Goal: Navigation & Orientation: Find specific page/section

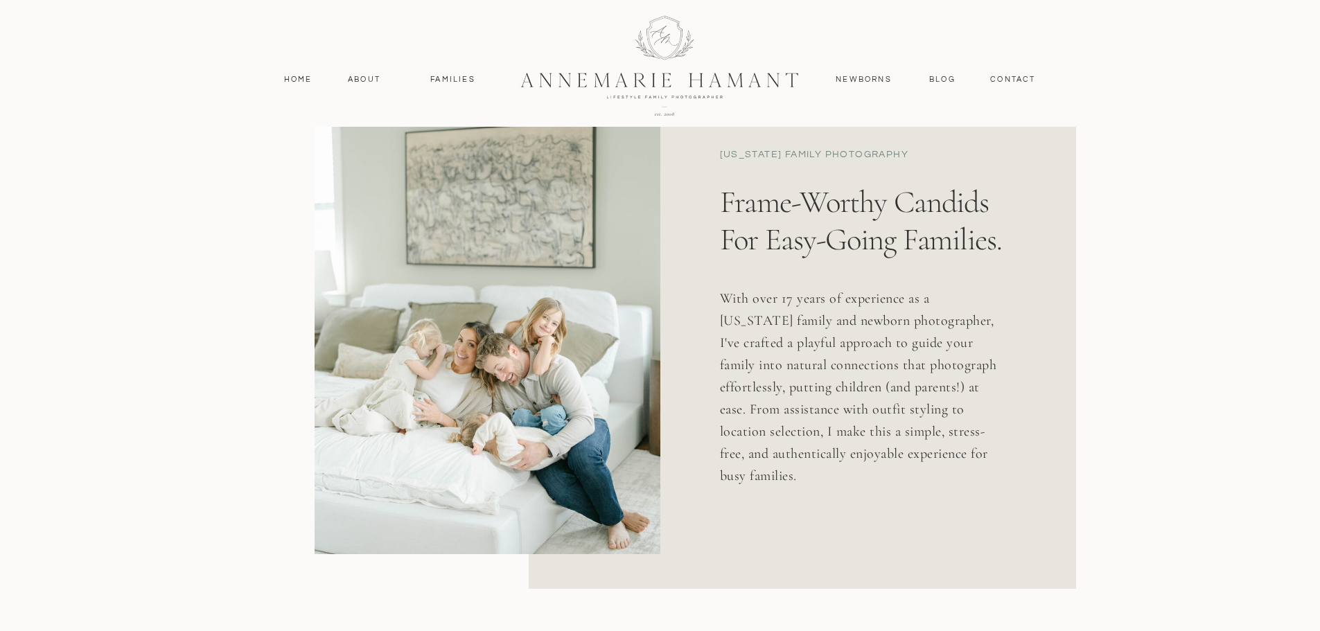
scroll to position [762, 0]
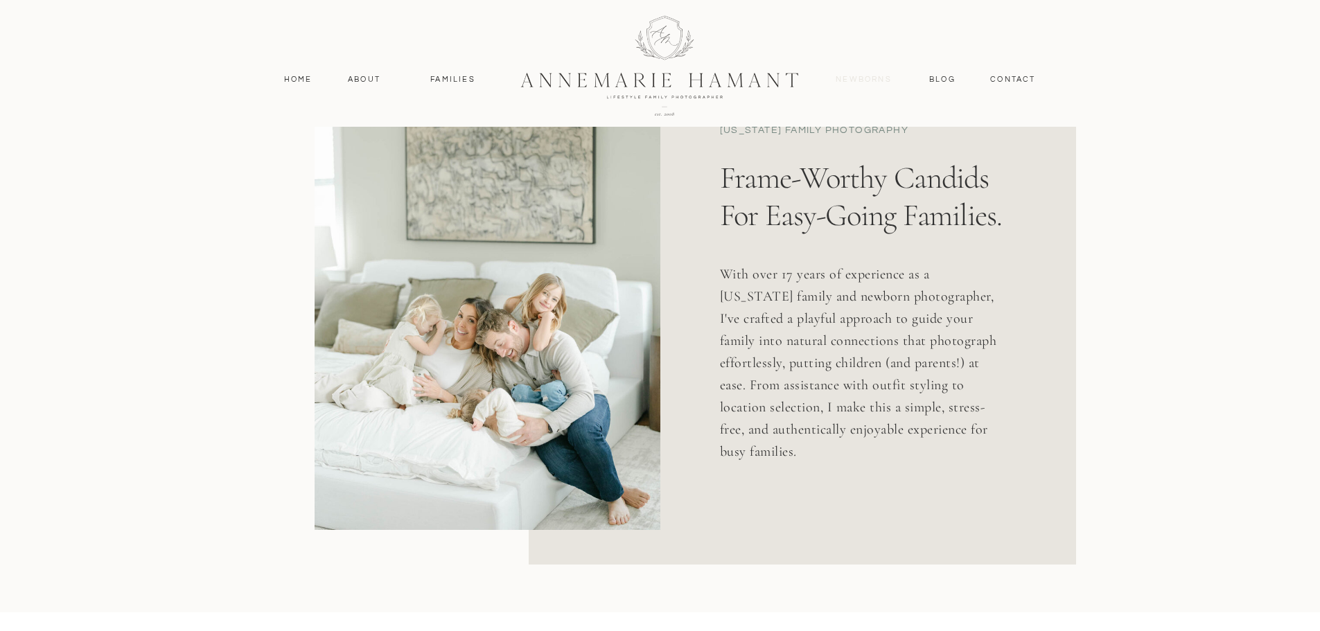
click at [855, 80] on nav "Newborns" at bounding box center [864, 79] width 67 height 12
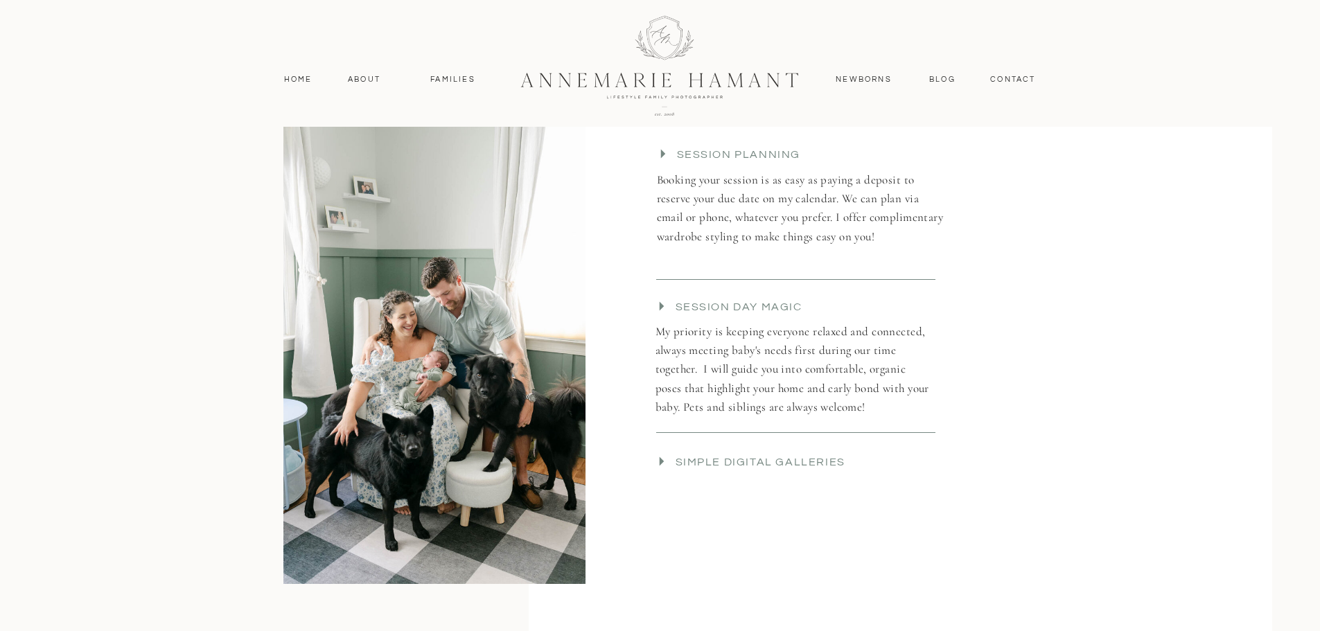
scroll to position [2841, 0]
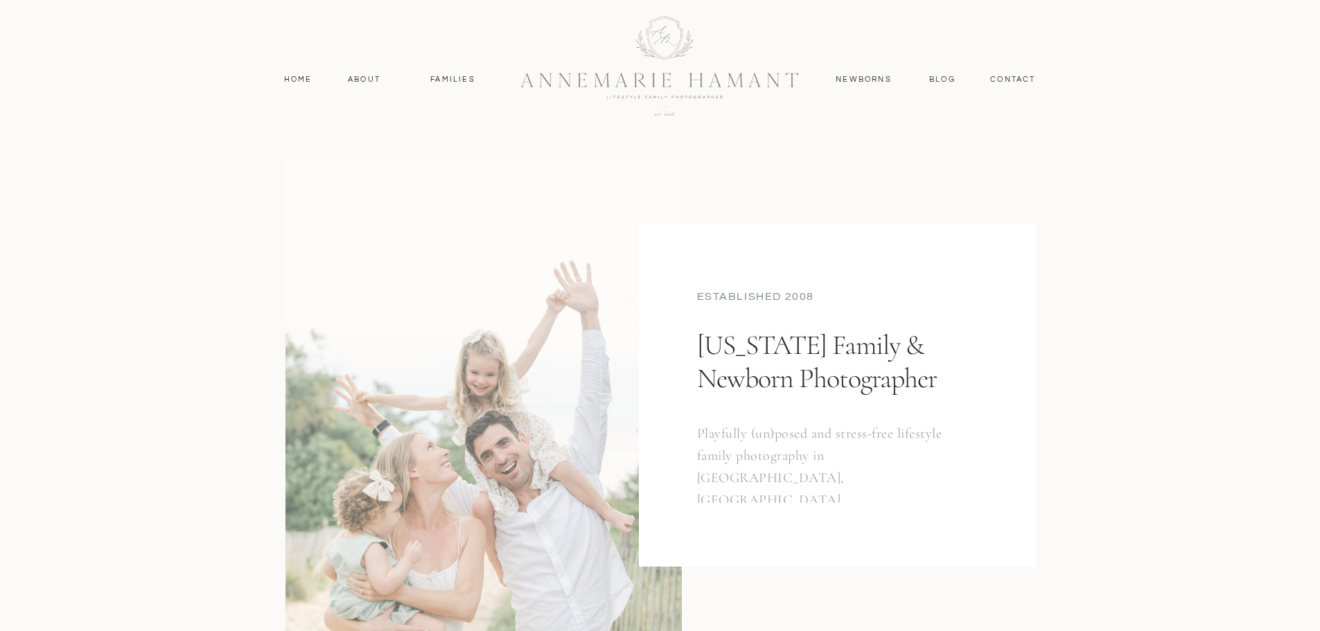
scroll to position [762, 0]
